Goal: Information Seeking & Learning: Learn about a topic

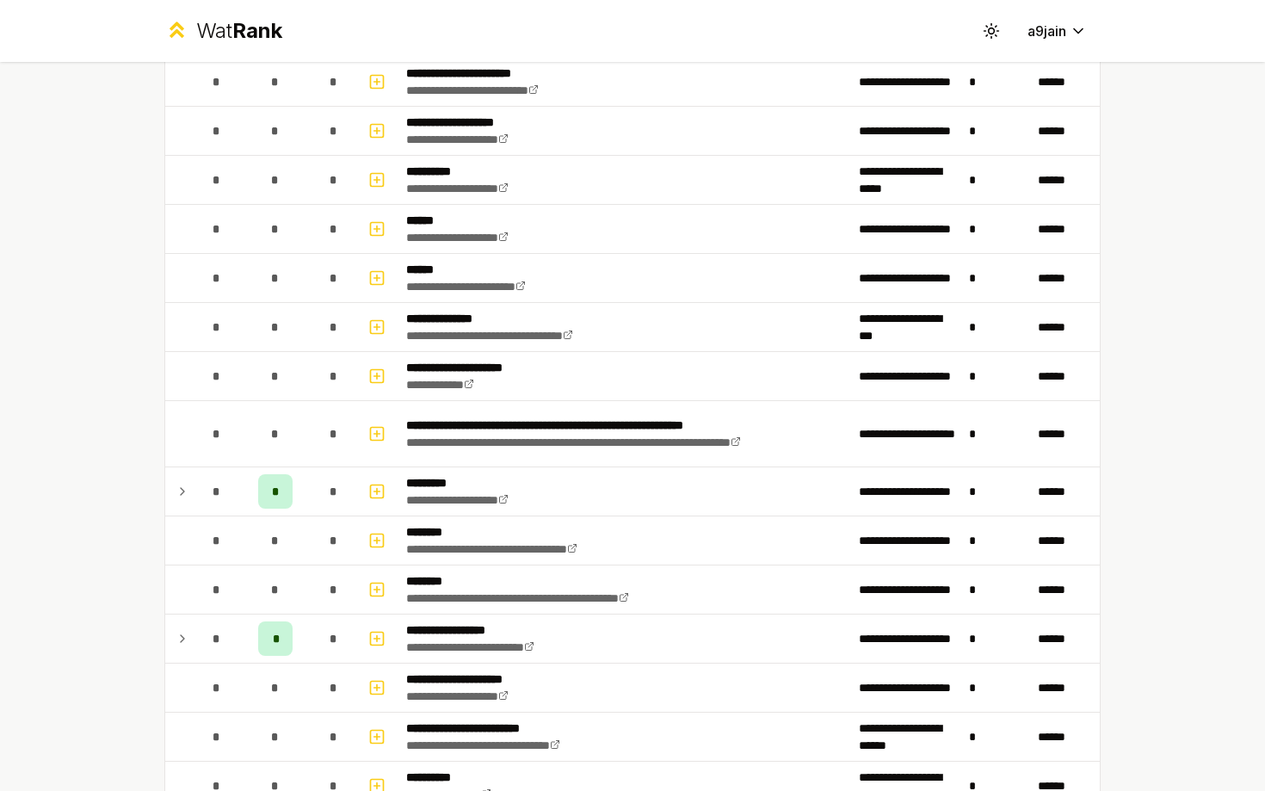
scroll to position [271, 0]
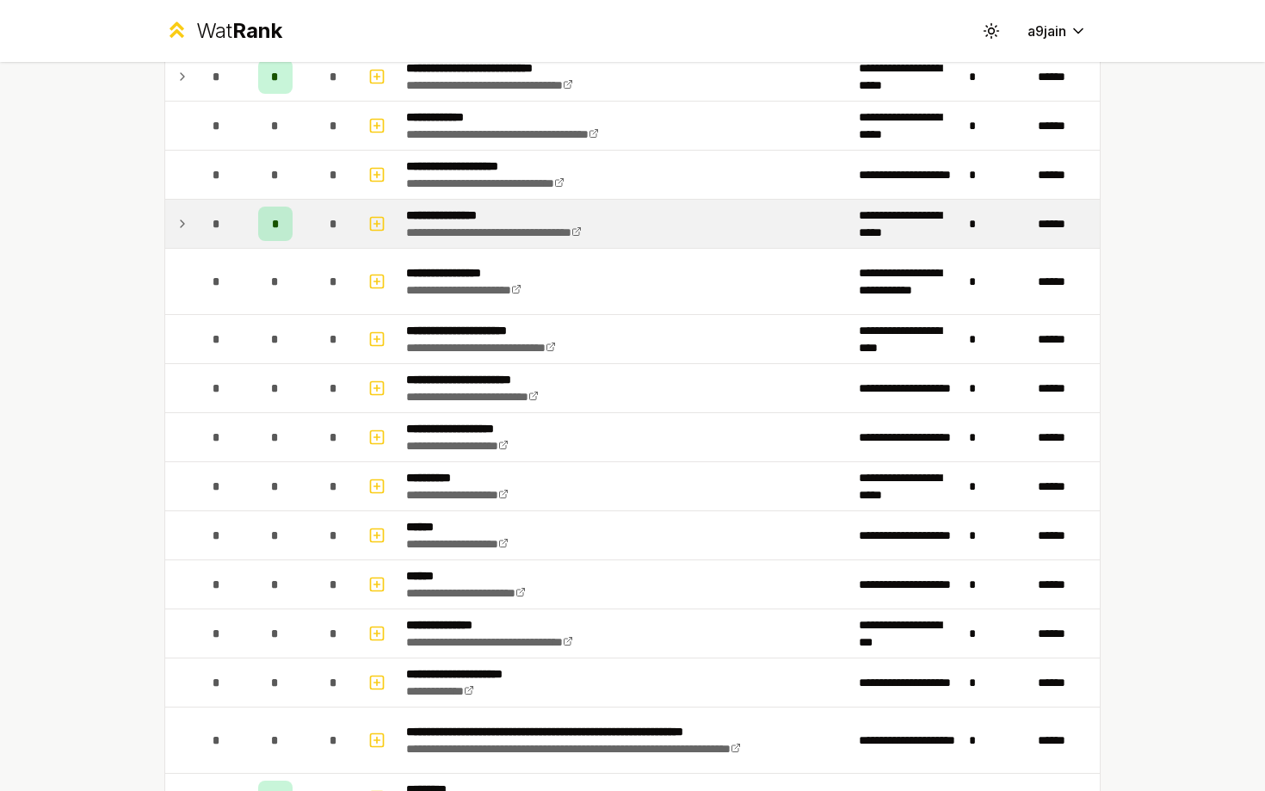
click at [180, 219] on icon at bounding box center [183, 223] width 14 height 21
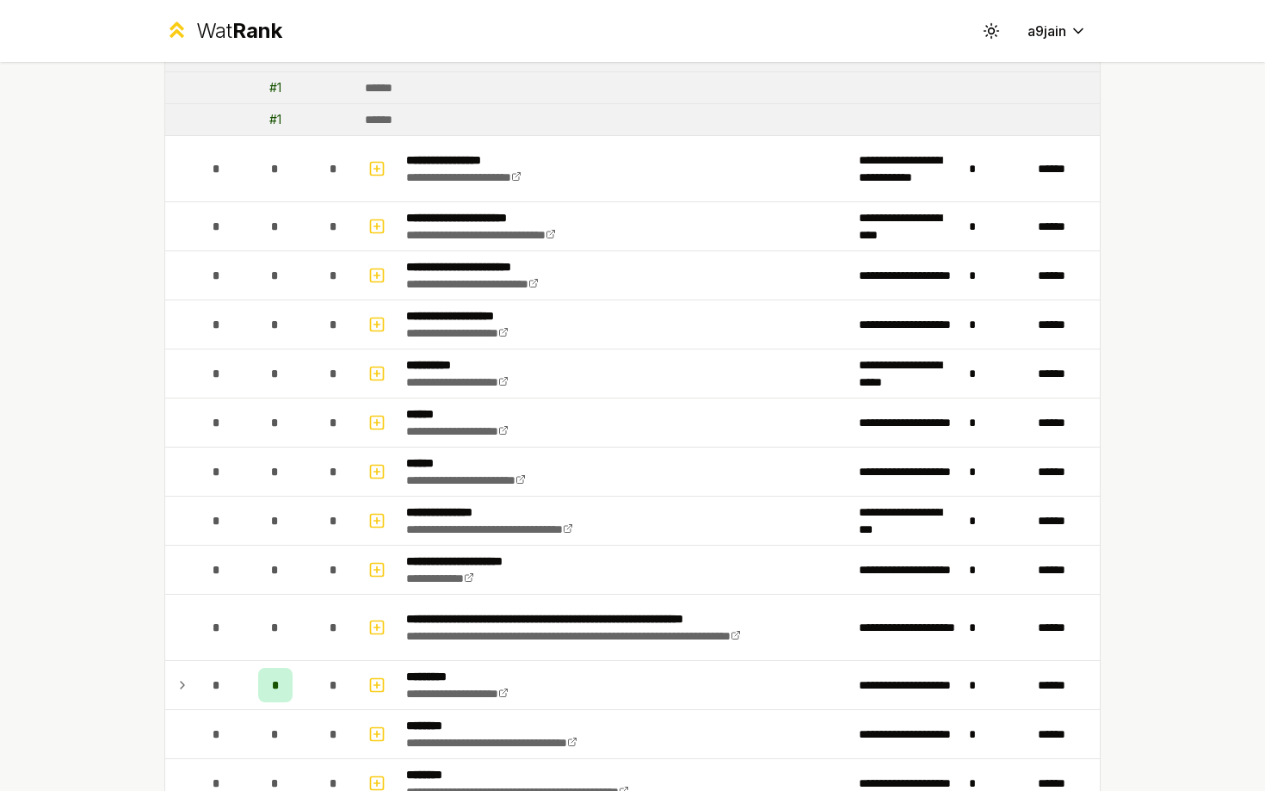
scroll to position [854, 0]
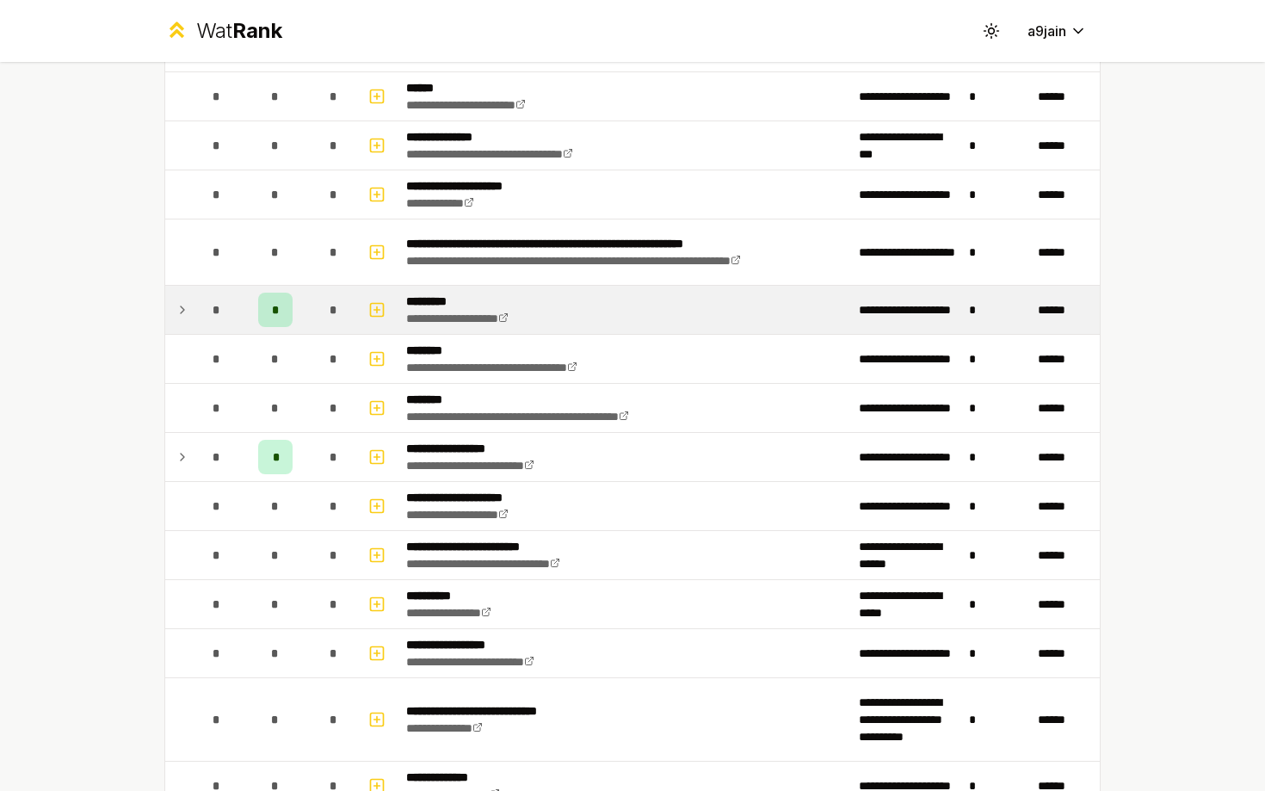
click at [187, 323] on td at bounding box center [179, 310] width 28 height 48
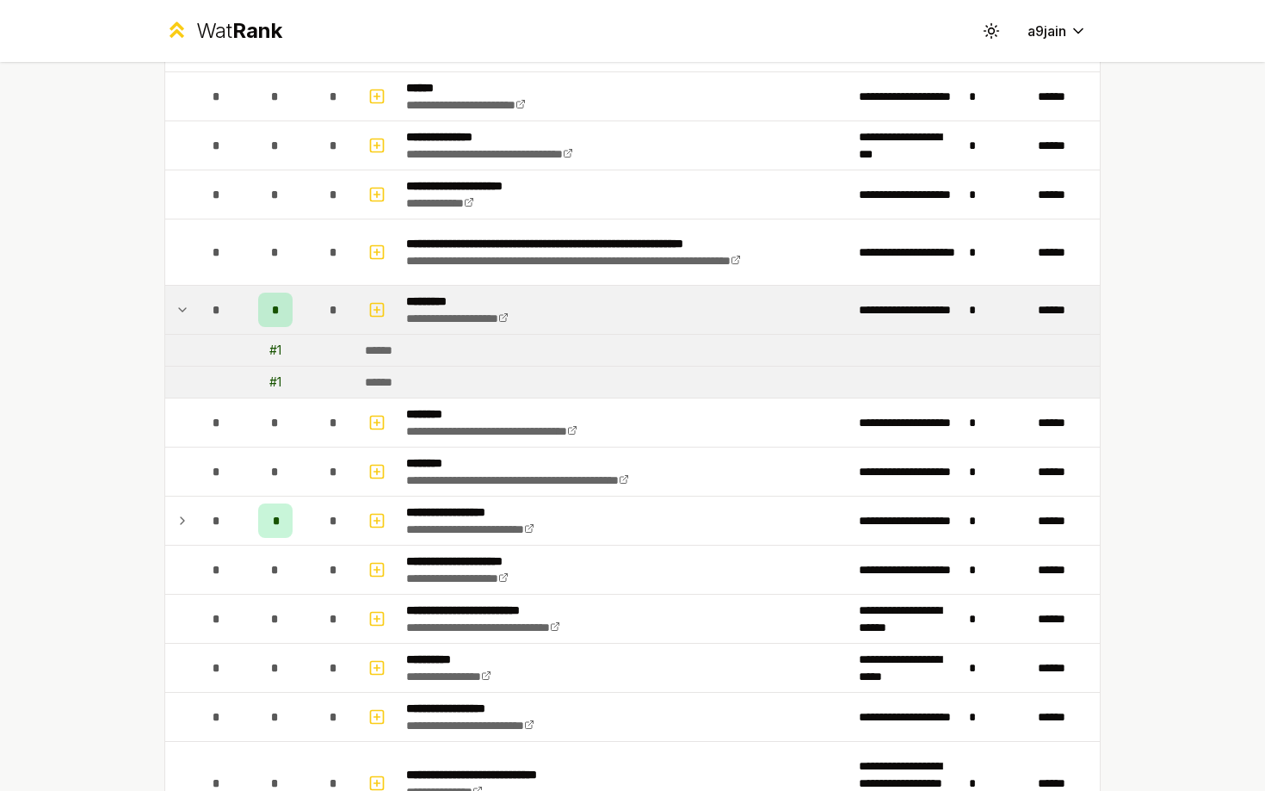
click at [187, 321] on td at bounding box center [179, 310] width 28 height 48
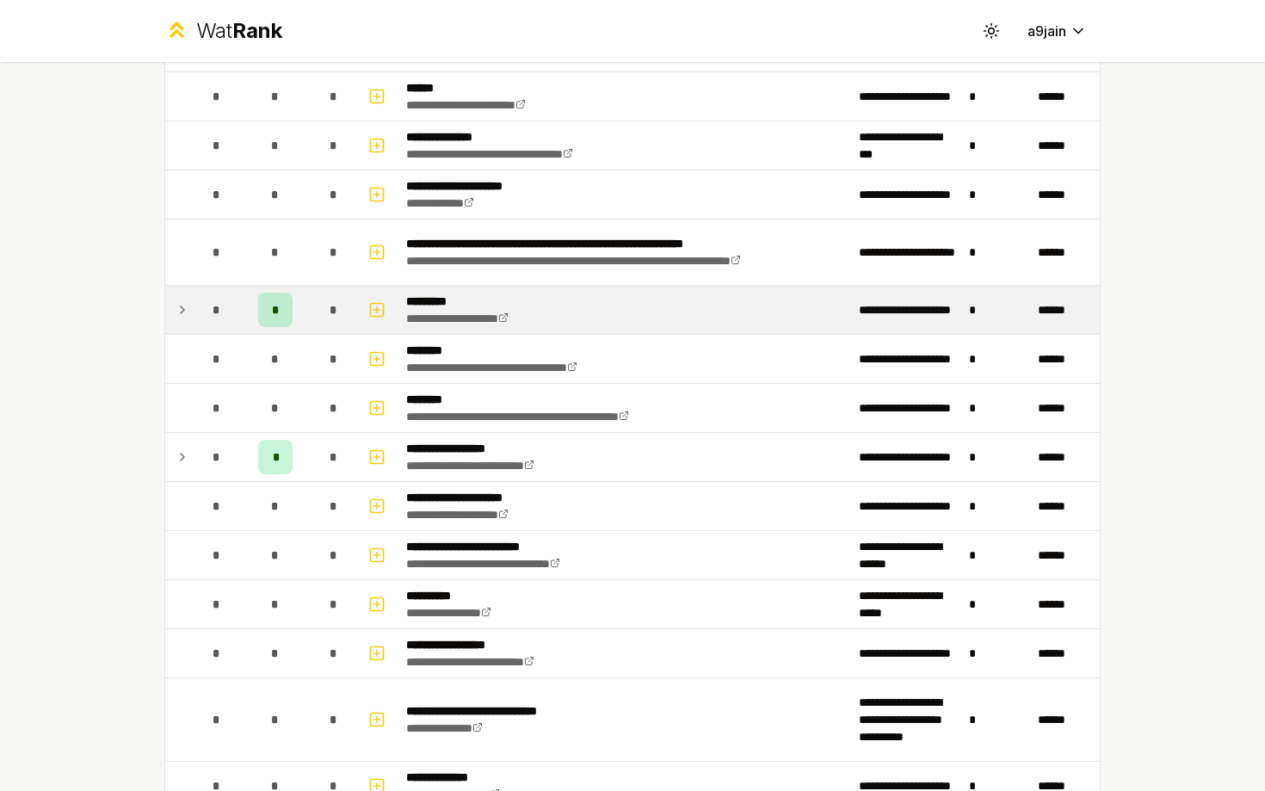
scroll to position [932, 0]
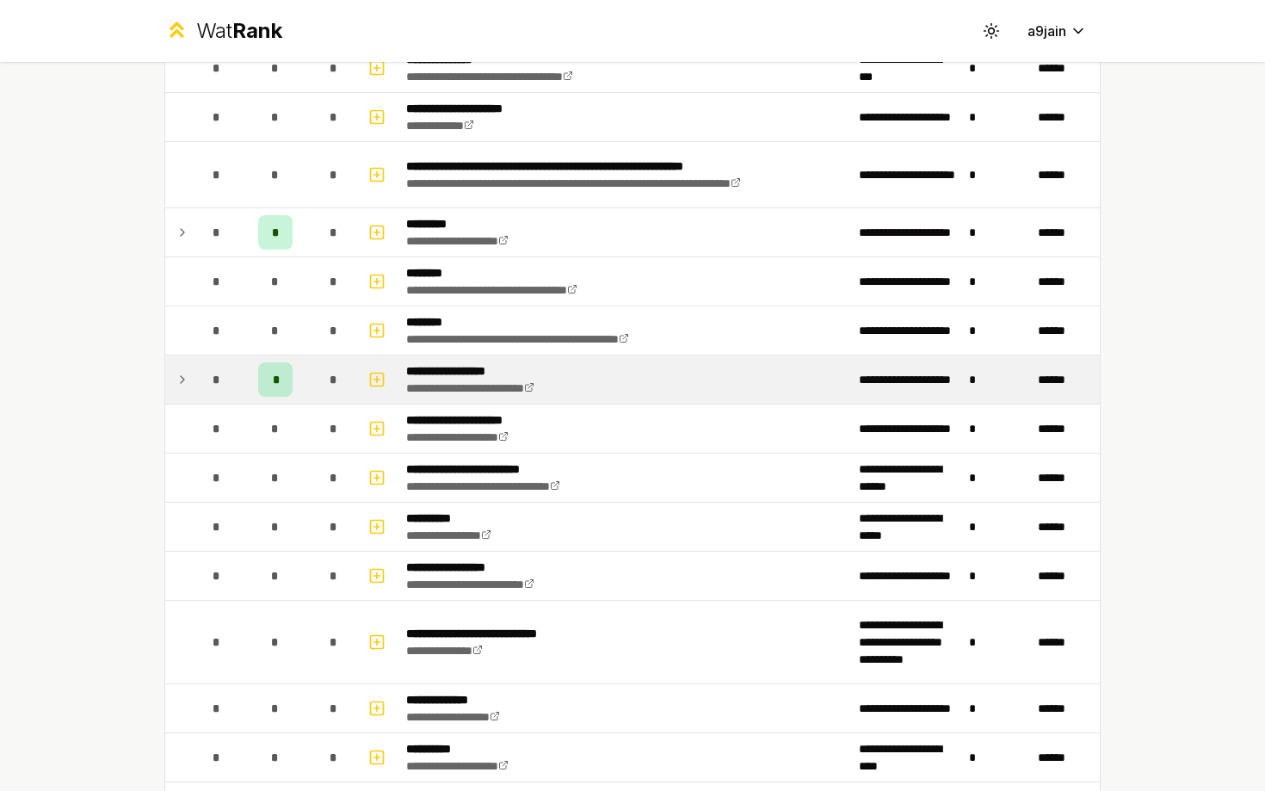
click at [191, 366] on td at bounding box center [179, 379] width 28 height 48
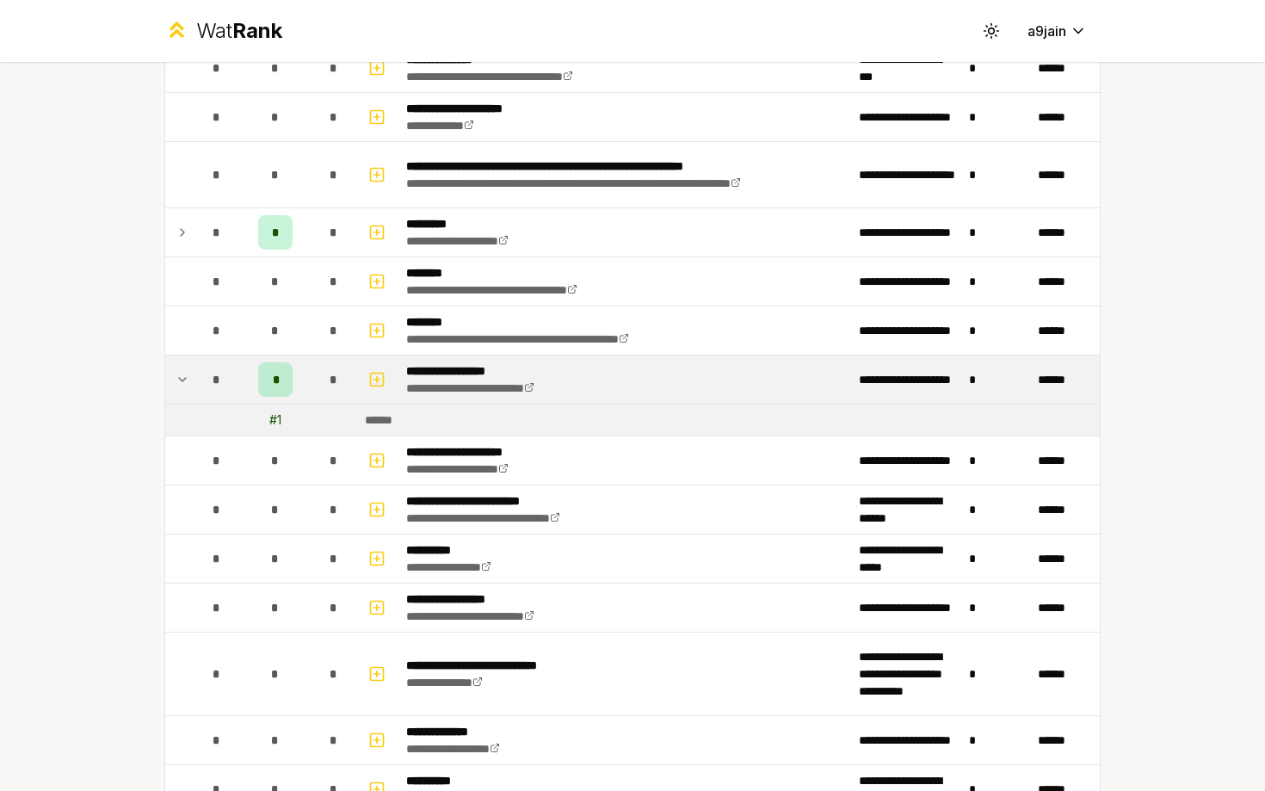
click at [189, 370] on td at bounding box center [179, 379] width 28 height 48
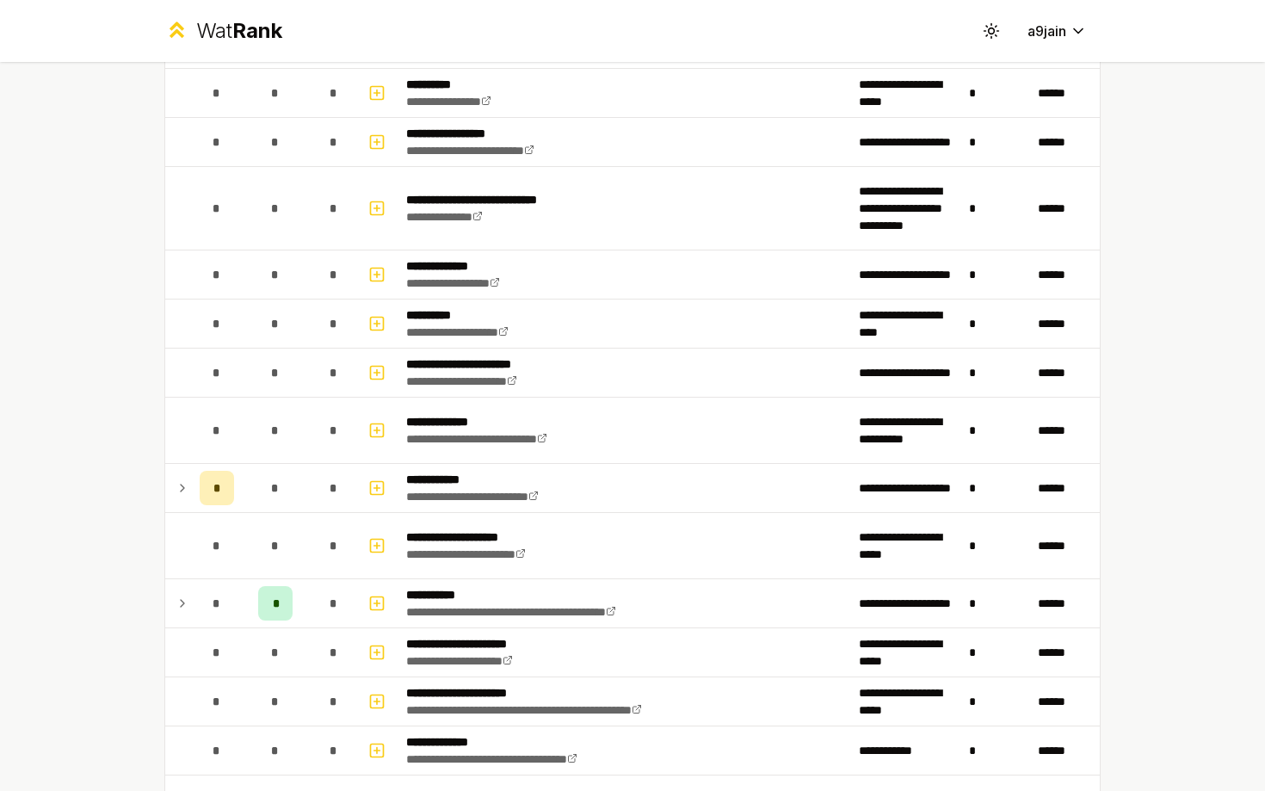
scroll to position [1512, 0]
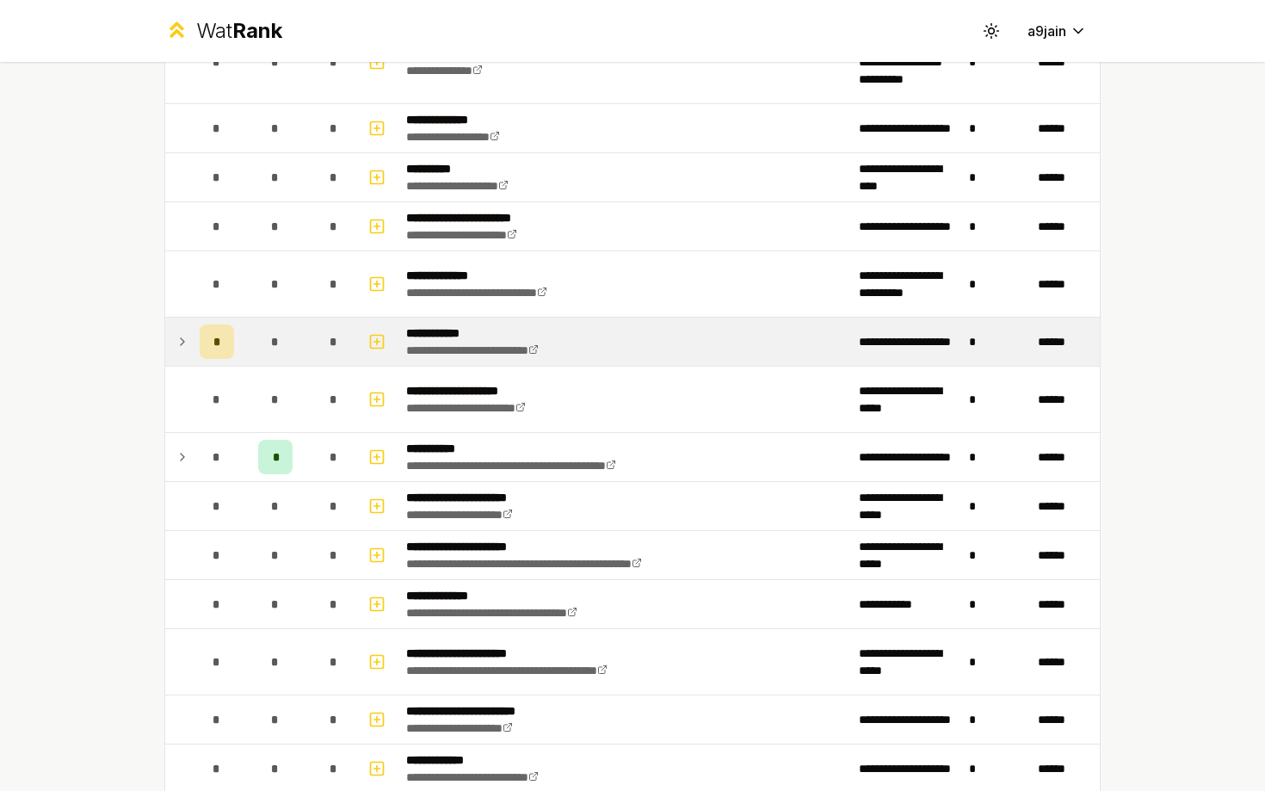
click at [189, 327] on td at bounding box center [179, 341] width 28 height 48
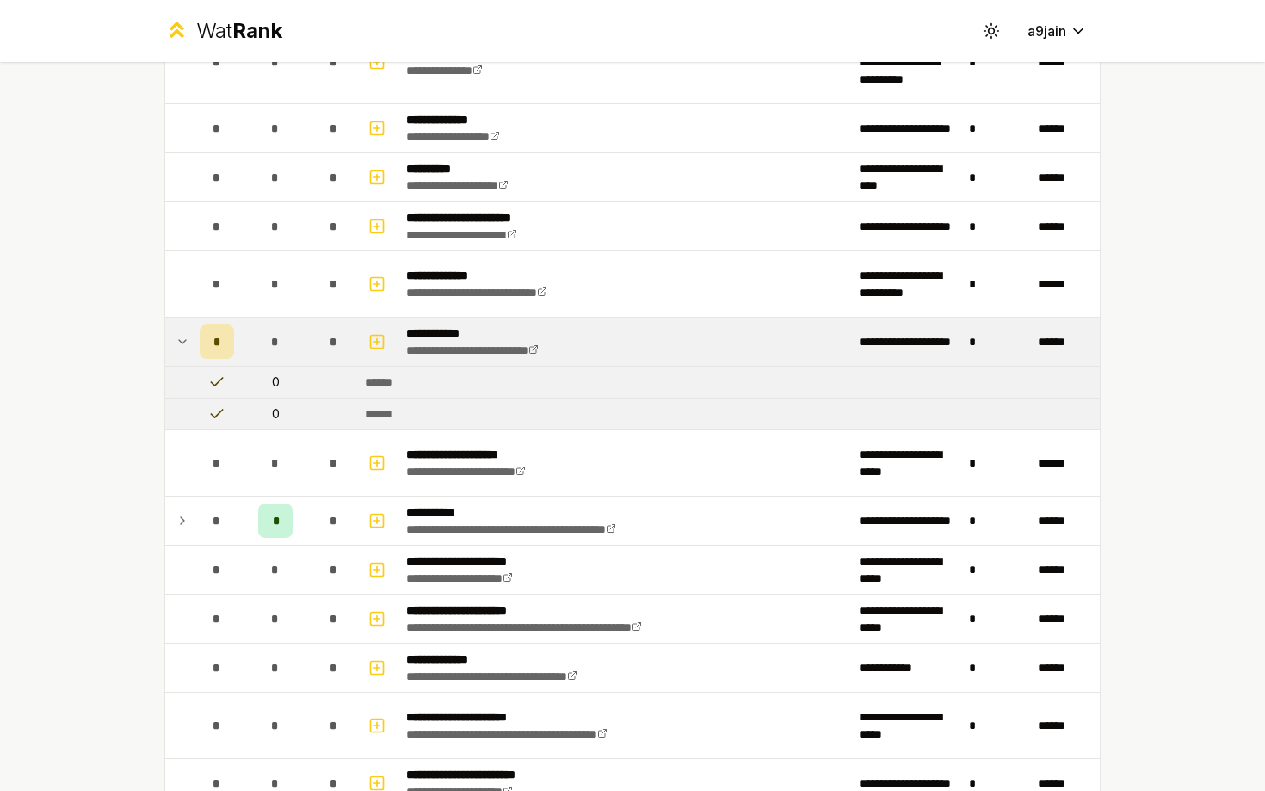
click at [189, 326] on td at bounding box center [179, 341] width 28 height 48
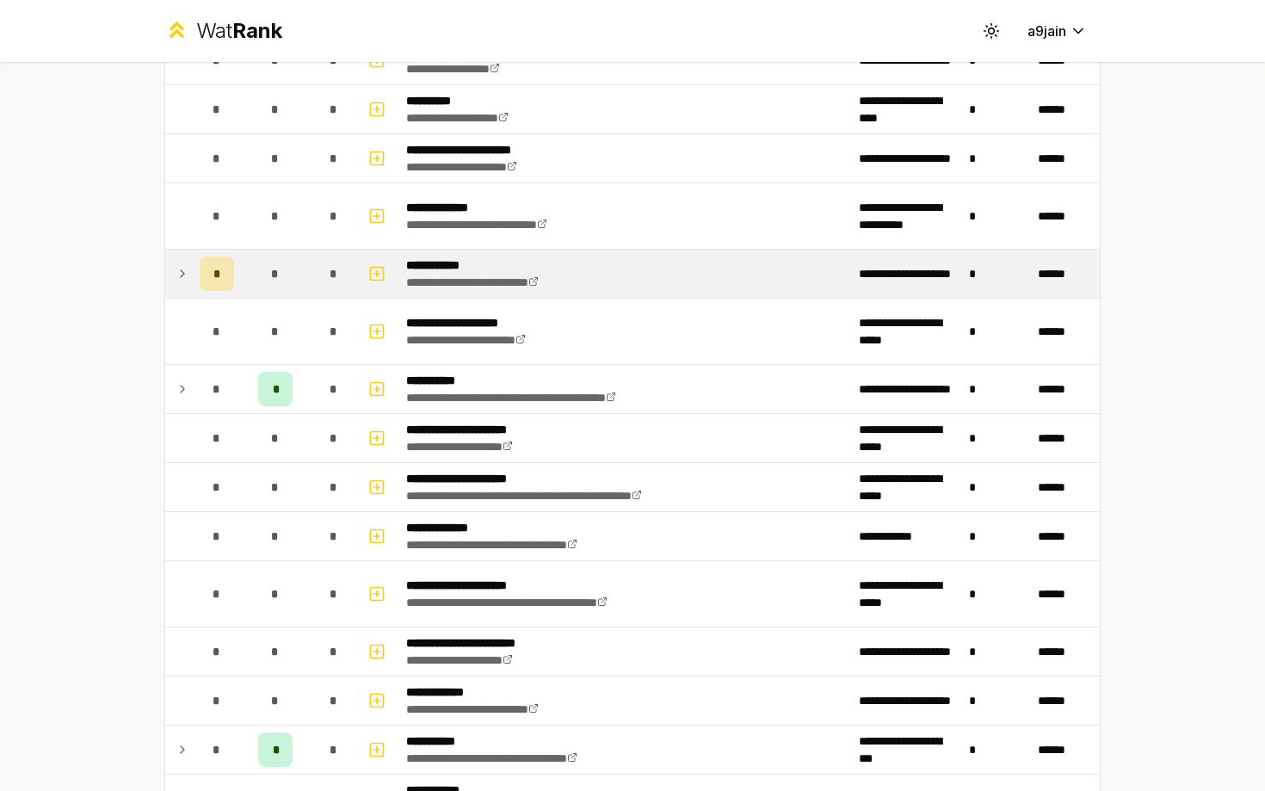
scroll to position [1619, 0]
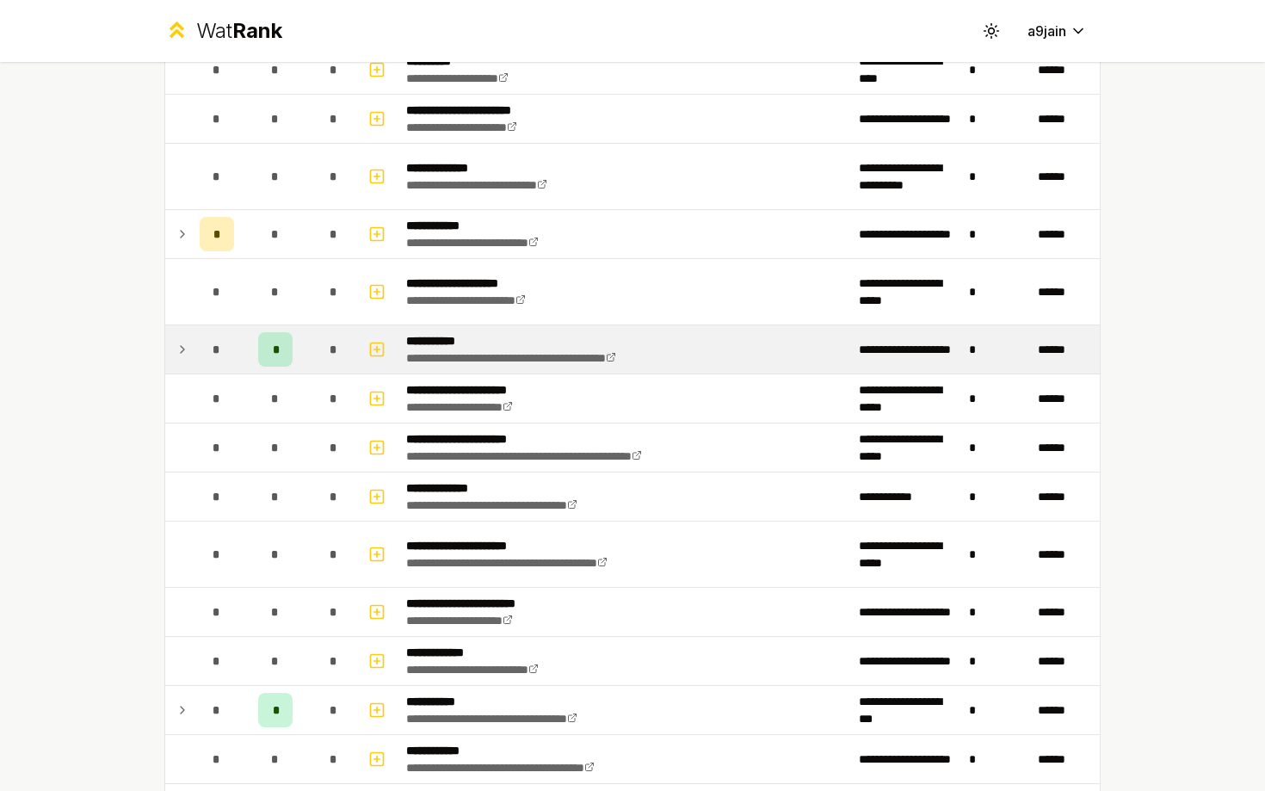
click at [184, 354] on icon at bounding box center [183, 349] width 14 height 21
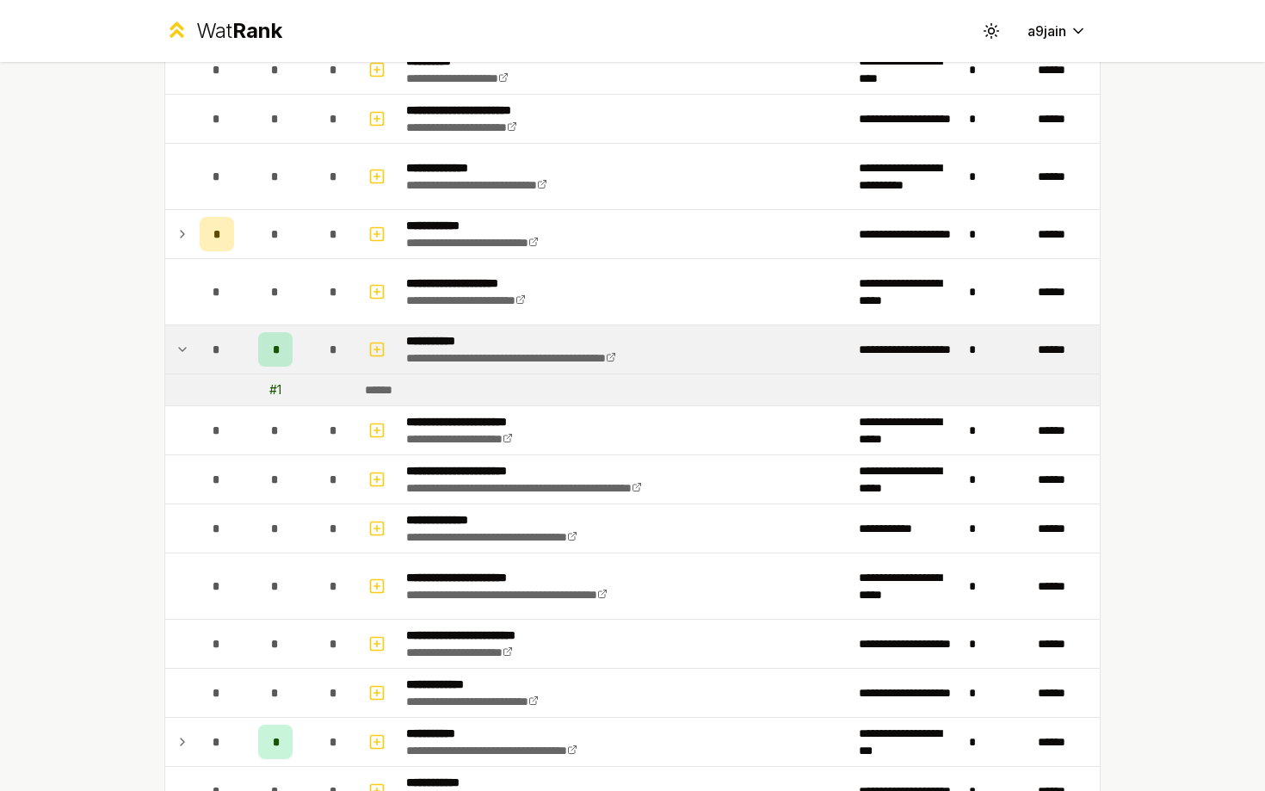
click at [184, 354] on icon at bounding box center [183, 349] width 14 height 21
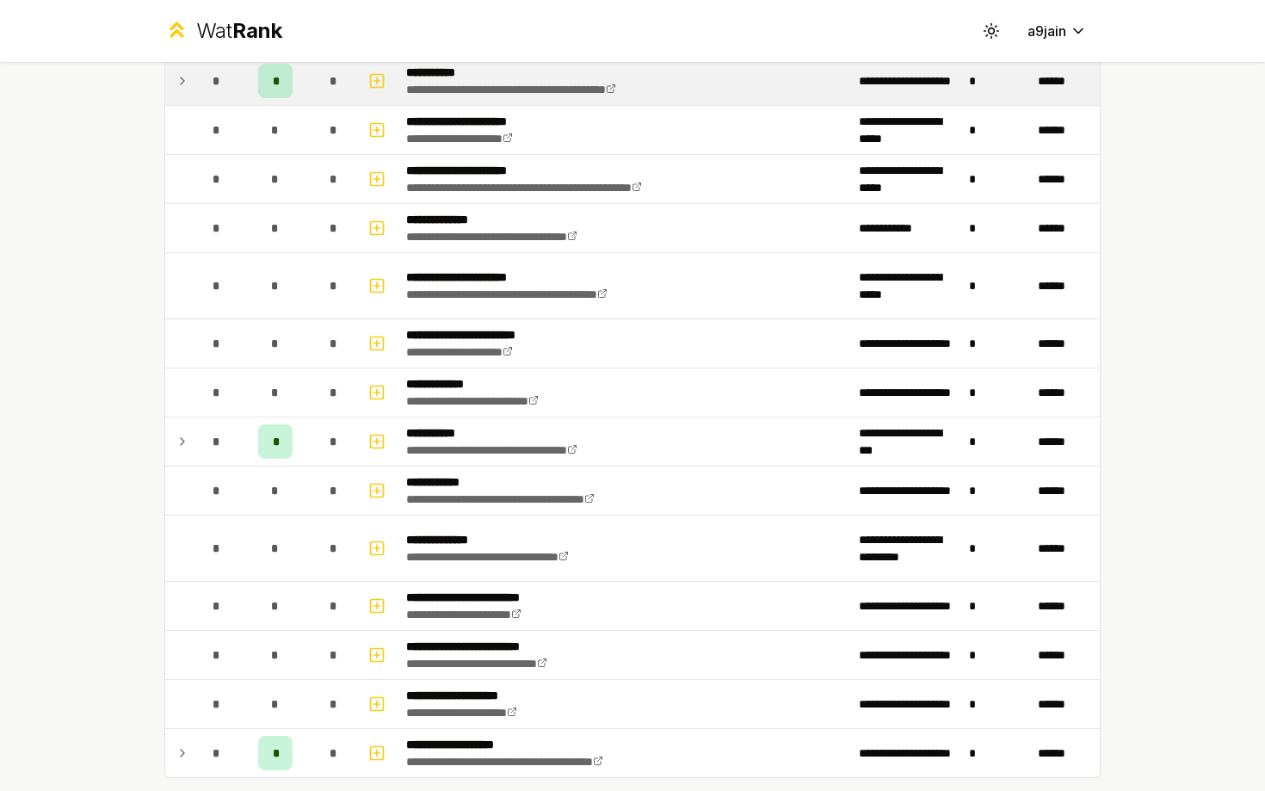
scroll to position [1961, 0]
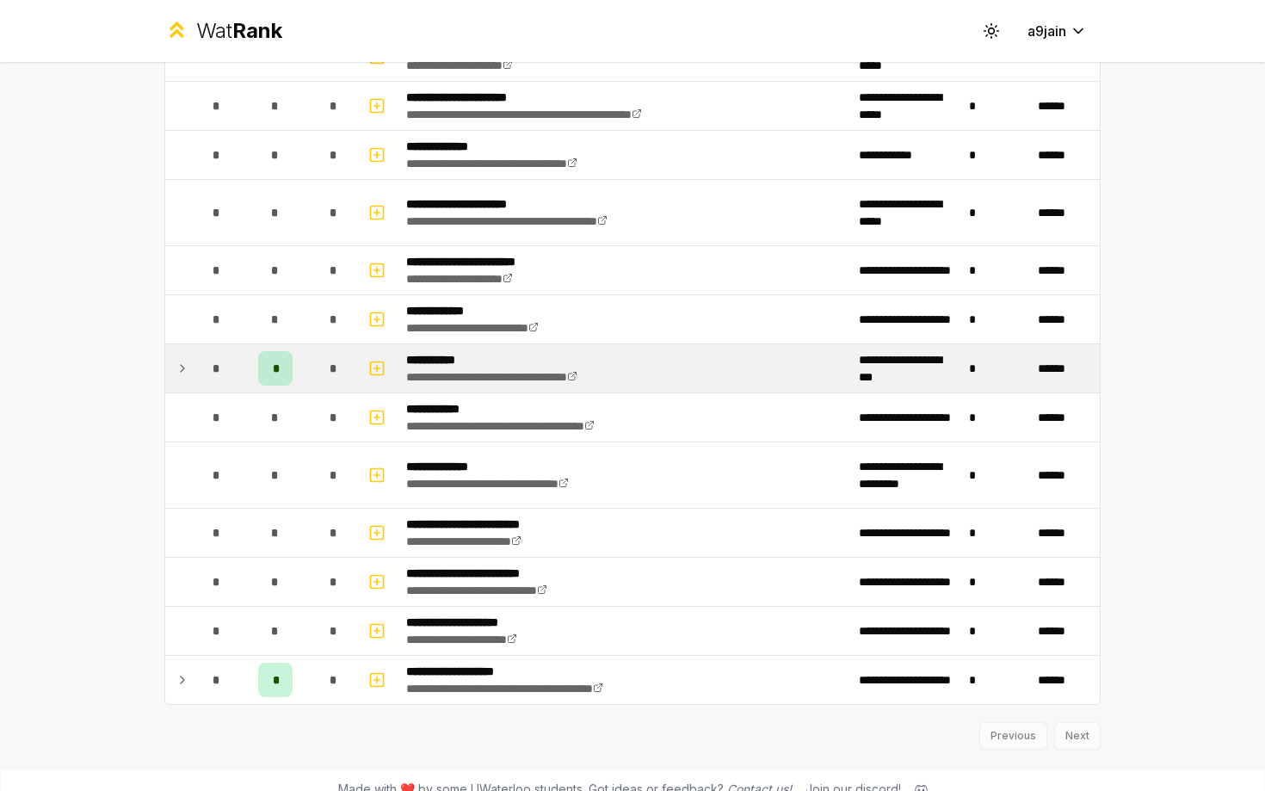
click at [183, 361] on icon at bounding box center [183, 368] width 14 height 21
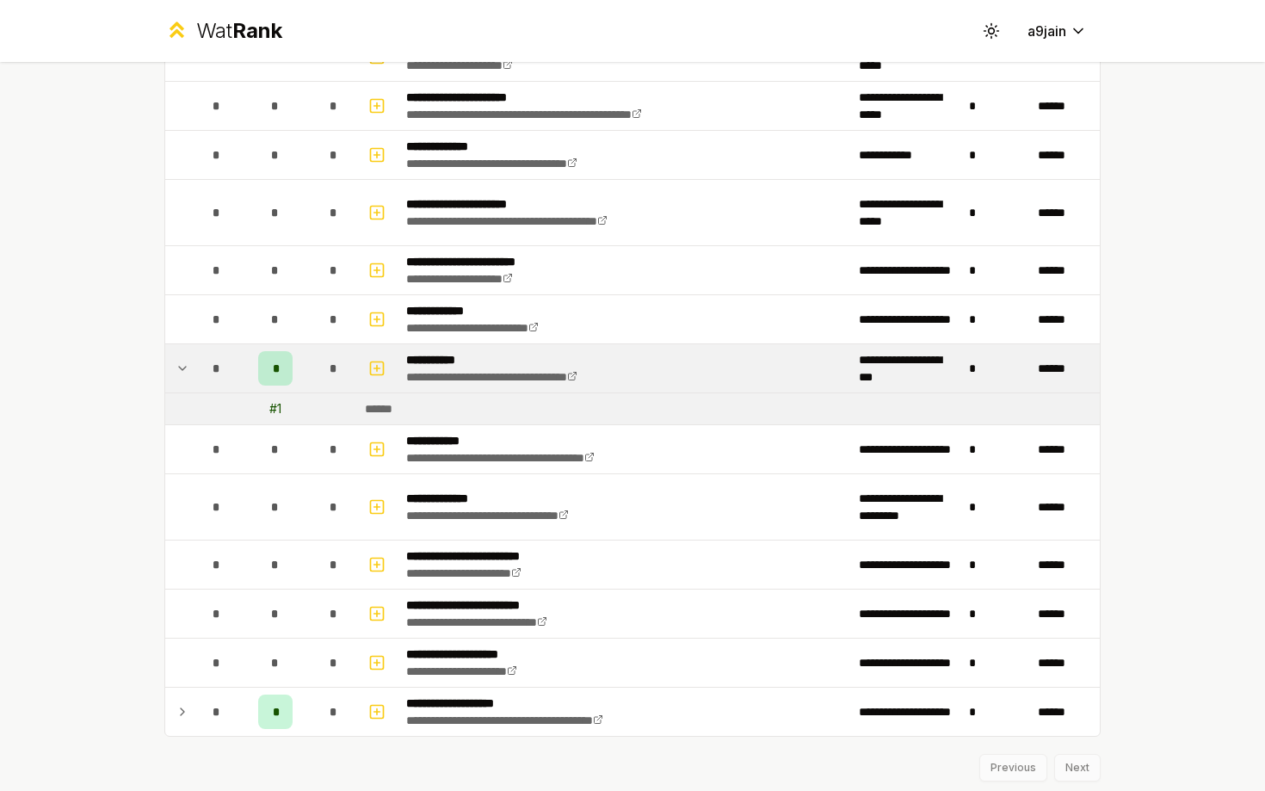
click at [183, 359] on icon at bounding box center [183, 368] width 14 height 21
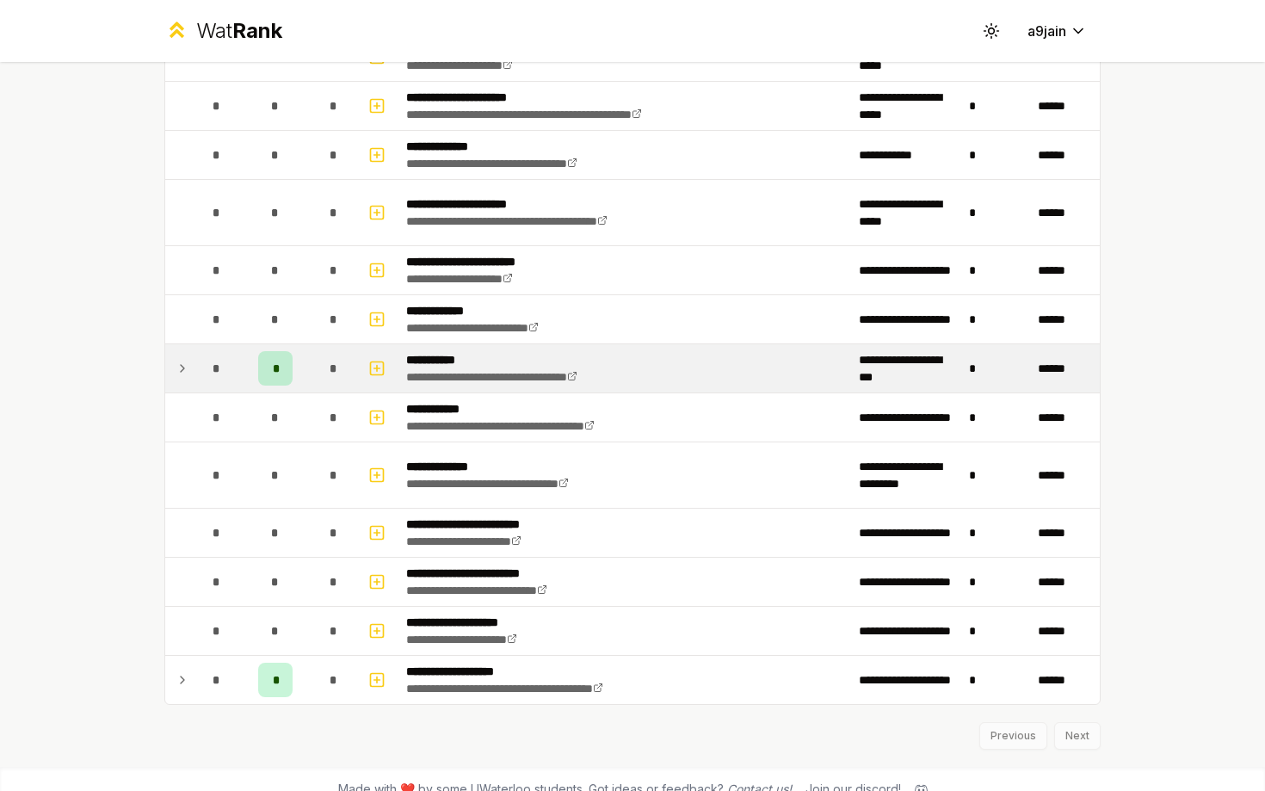
scroll to position [1982, 0]
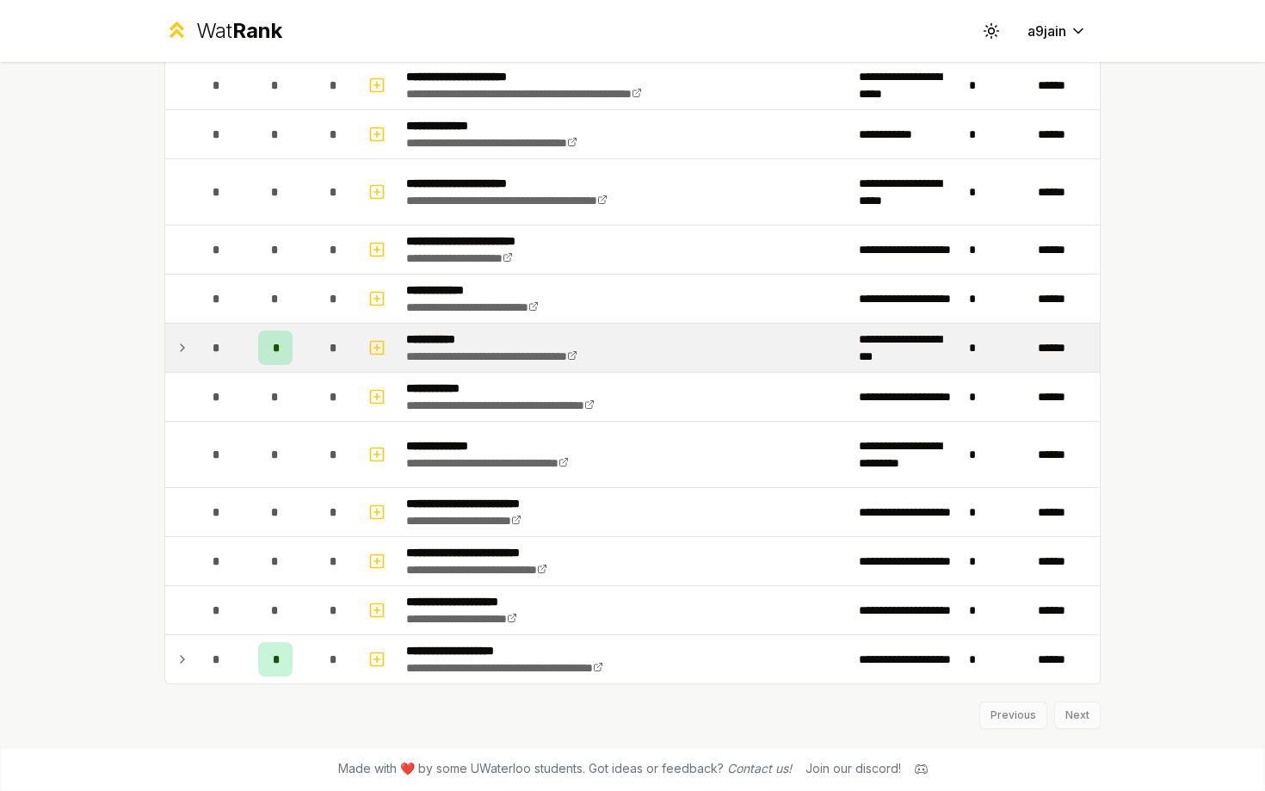
click at [182, 357] on icon at bounding box center [183, 347] width 14 height 21
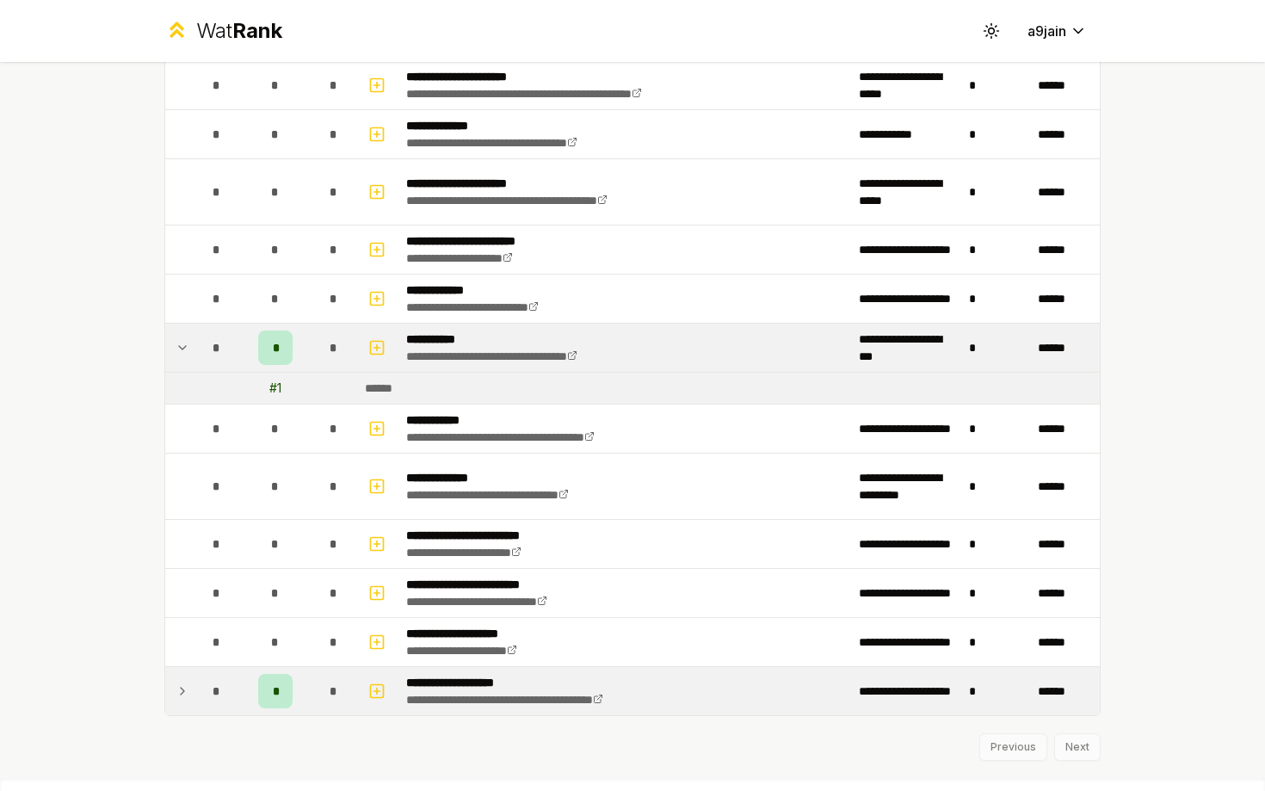
click at [179, 678] on td at bounding box center [179, 691] width 28 height 48
